Goal: Book appointment/travel/reservation

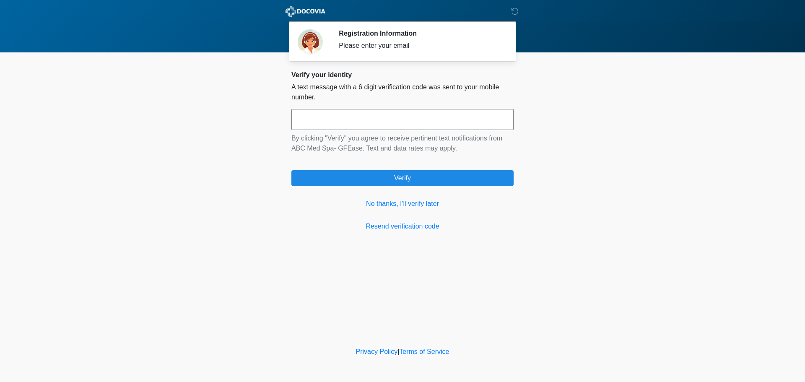
click at [395, 112] on input "text" at bounding box center [402, 119] width 222 height 21
type input "******"
click at [379, 201] on link "No thanks, I'll verify later" at bounding box center [402, 204] width 222 height 10
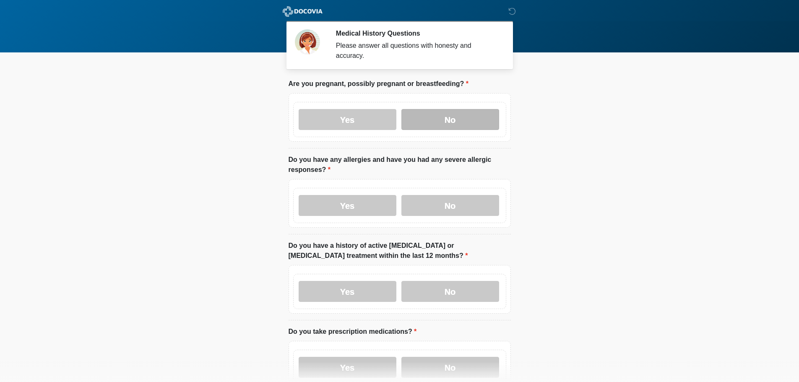
click at [442, 109] on label "No" at bounding box center [450, 119] width 98 height 21
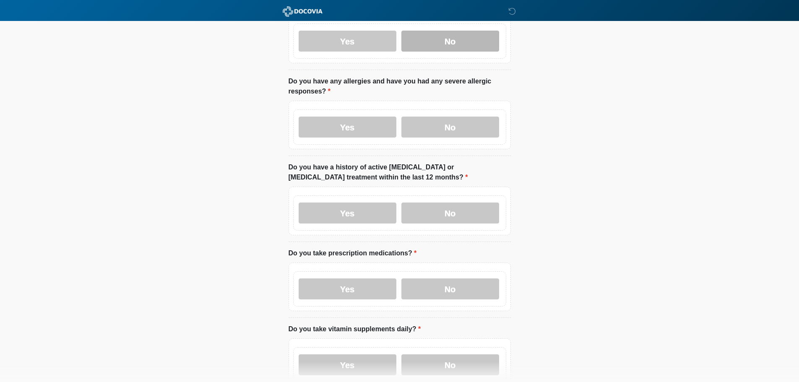
scroll to position [84, 0]
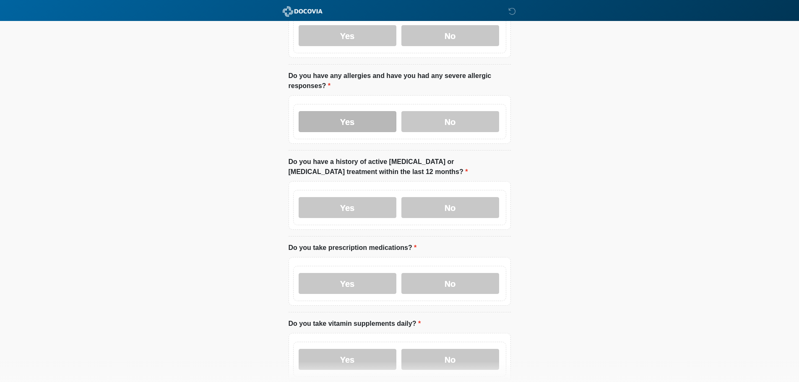
click at [365, 111] on label "Yes" at bounding box center [348, 121] width 98 height 21
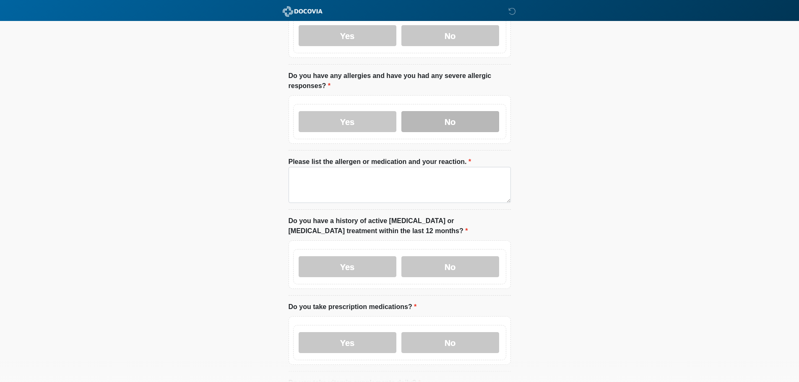
click at [455, 117] on label "No" at bounding box center [450, 121] width 98 height 21
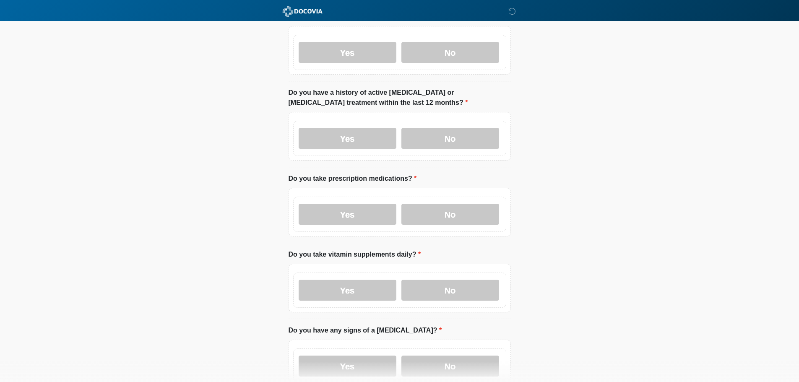
scroll to position [168, 0]
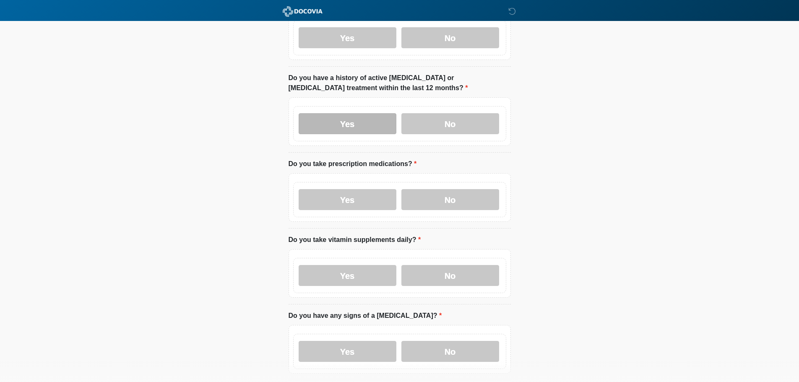
click at [325, 116] on label "Yes" at bounding box center [348, 123] width 98 height 21
click at [439, 124] on label "No" at bounding box center [450, 123] width 98 height 21
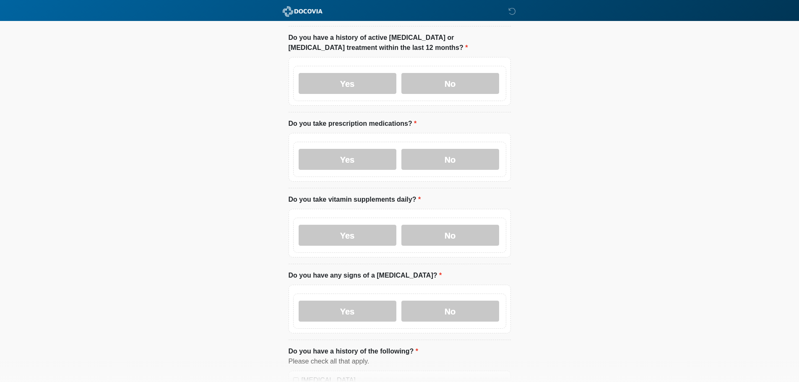
scroll to position [252, 0]
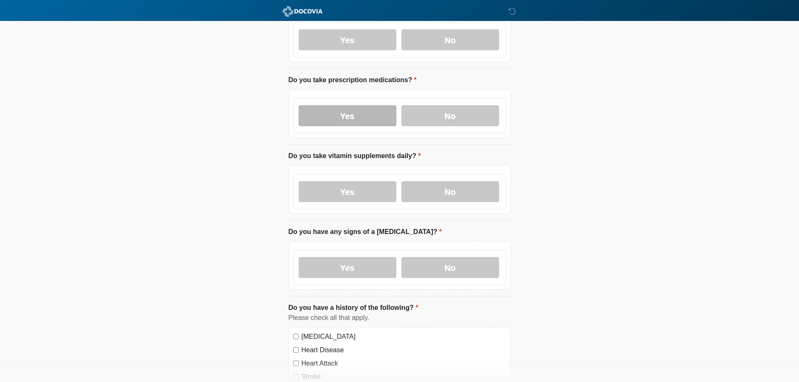
click at [362, 111] on label "Yes" at bounding box center [348, 115] width 98 height 21
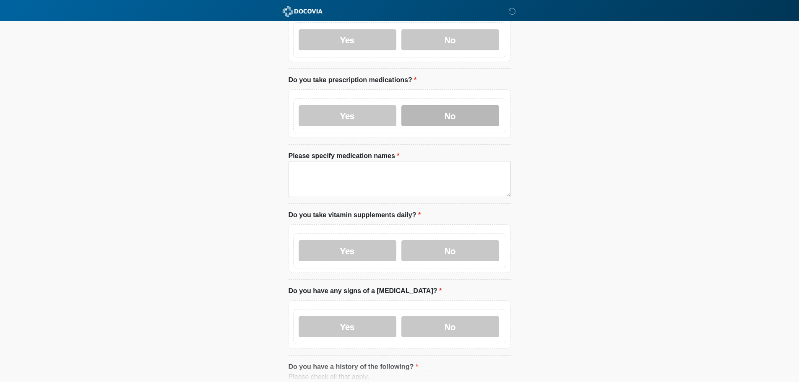
click at [444, 105] on label "No" at bounding box center [450, 115] width 98 height 21
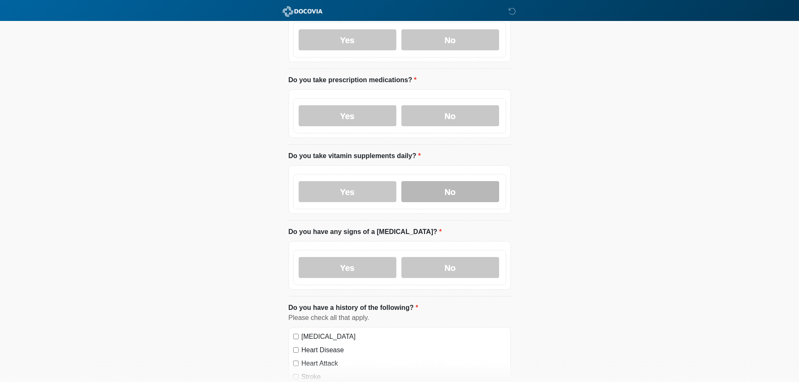
click at [458, 182] on label "No" at bounding box center [450, 191] width 98 height 21
click at [462, 258] on label "No" at bounding box center [450, 267] width 98 height 21
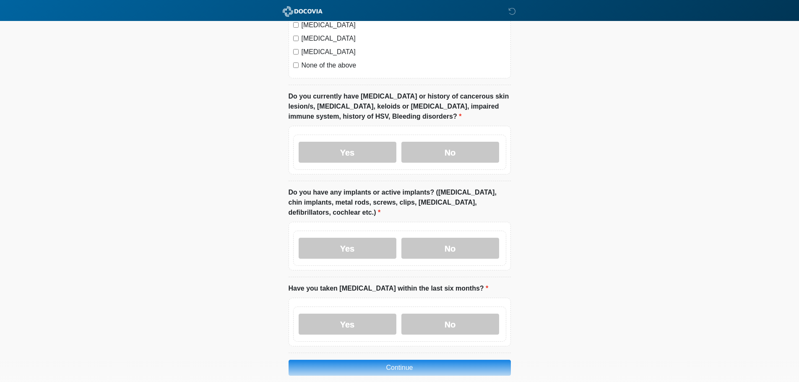
scroll to position [671, 0]
click at [470, 150] on label "No" at bounding box center [450, 151] width 98 height 21
click at [455, 244] on label "No" at bounding box center [450, 247] width 98 height 21
click at [466, 313] on label "No" at bounding box center [450, 323] width 98 height 21
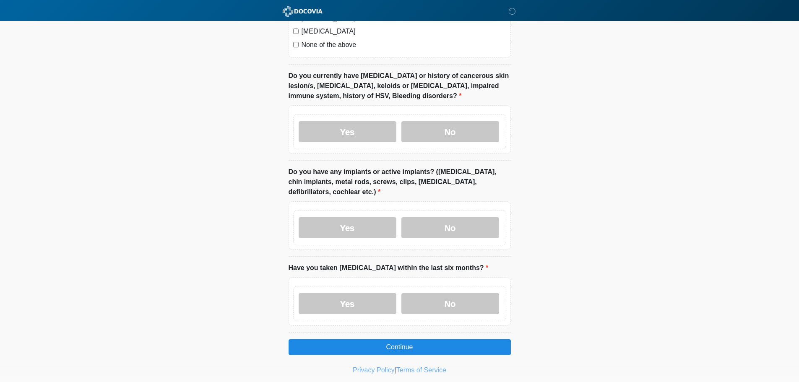
scroll to position [701, 0]
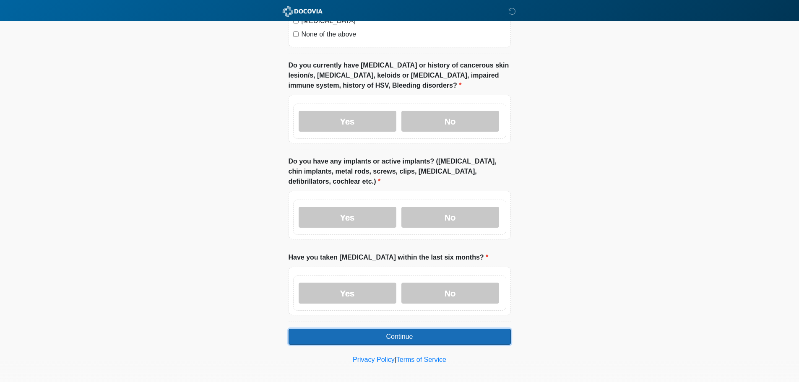
click at [423, 329] on button "Continue" at bounding box center [399, 337] width 222 height 16
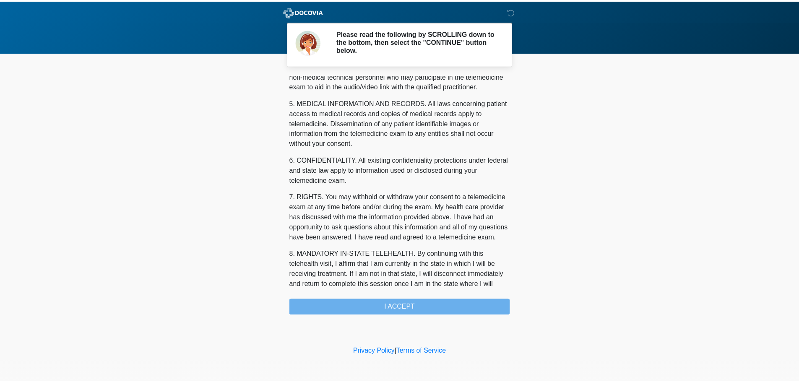
scroll to position [282, 0]
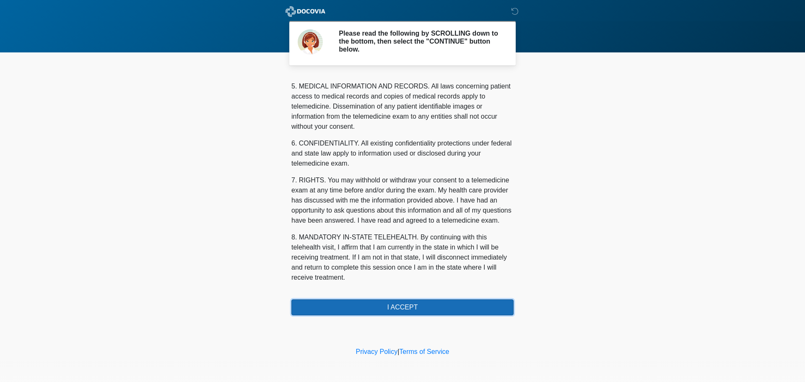
click at [390, 311] on button "I ACCEPT" at bounding box center [402, 307] width 222 height 16
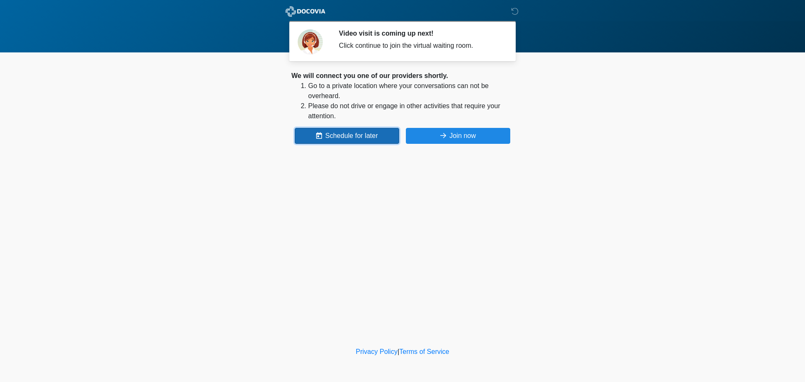
click at [351, 140] on button "Schedule for later" at bounding box center [347, 136] width 104 height 16
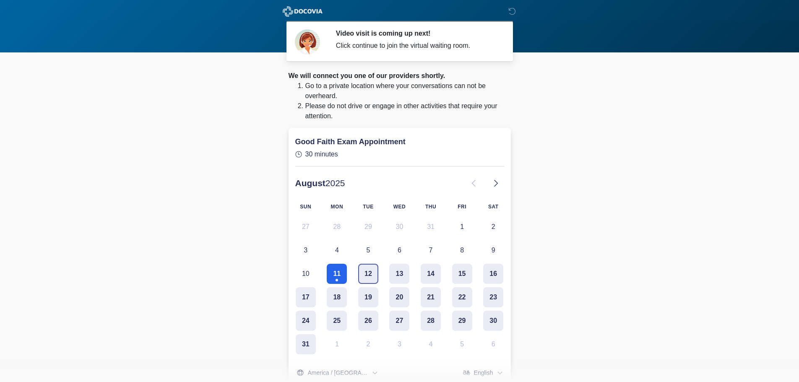
click at [377, 266] on button "12" at bounding box center [368, 274] width 20 height 20
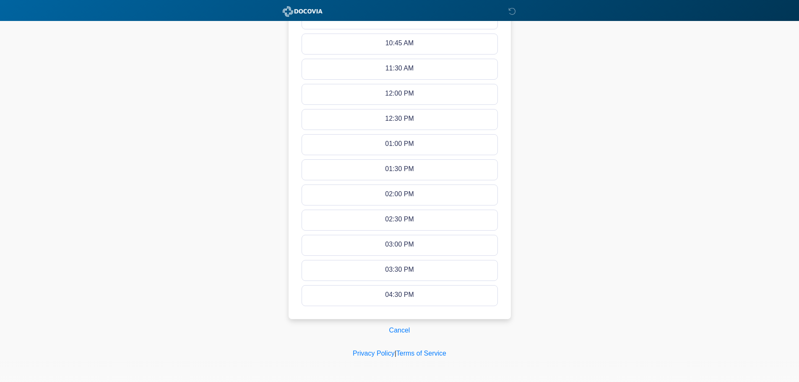
scroll to position [426, 0]
click at [402, 325] on button "Cancel" at bounding box center [400, 330] width 32 height 16
